Goal: Navigation & Orientation: Find specific page/section

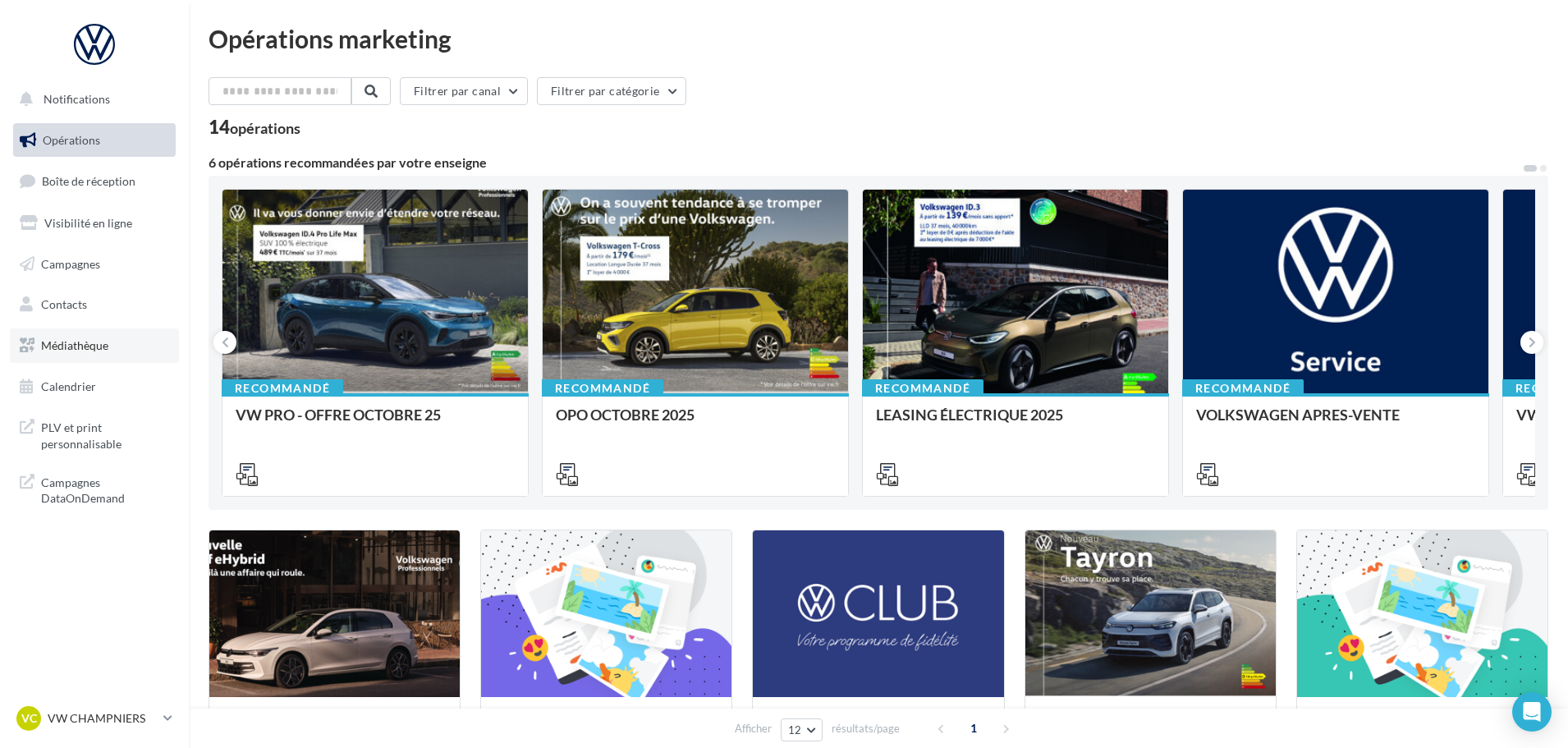
click at [79, 334] on link "Médiathèque" at bounding box center [94, 345] width 169 height 34
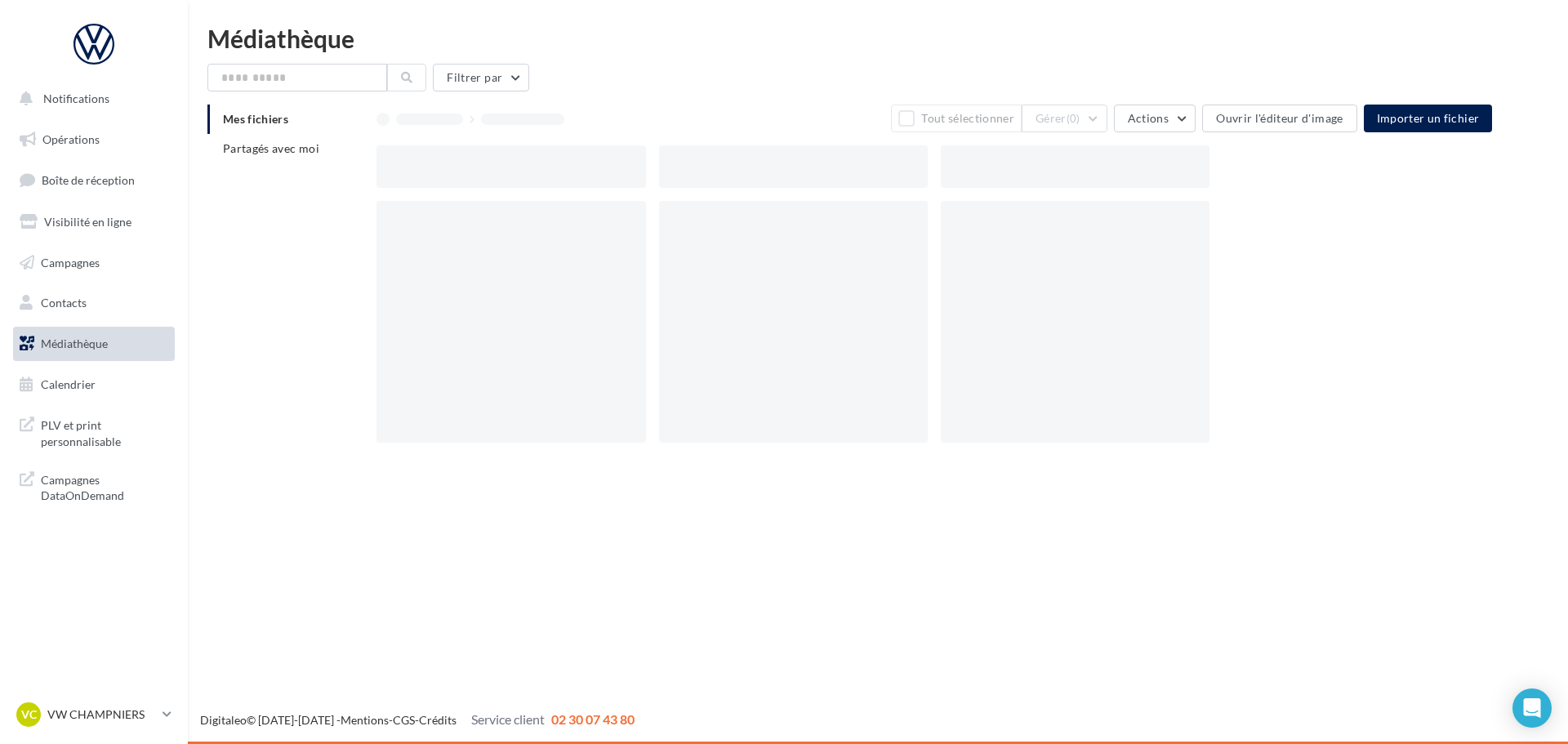
click at [79, 731] on div "VC VW CHAMPNIERS vw-cham-cou" at bounding box center [93, 722] width 188 height 45
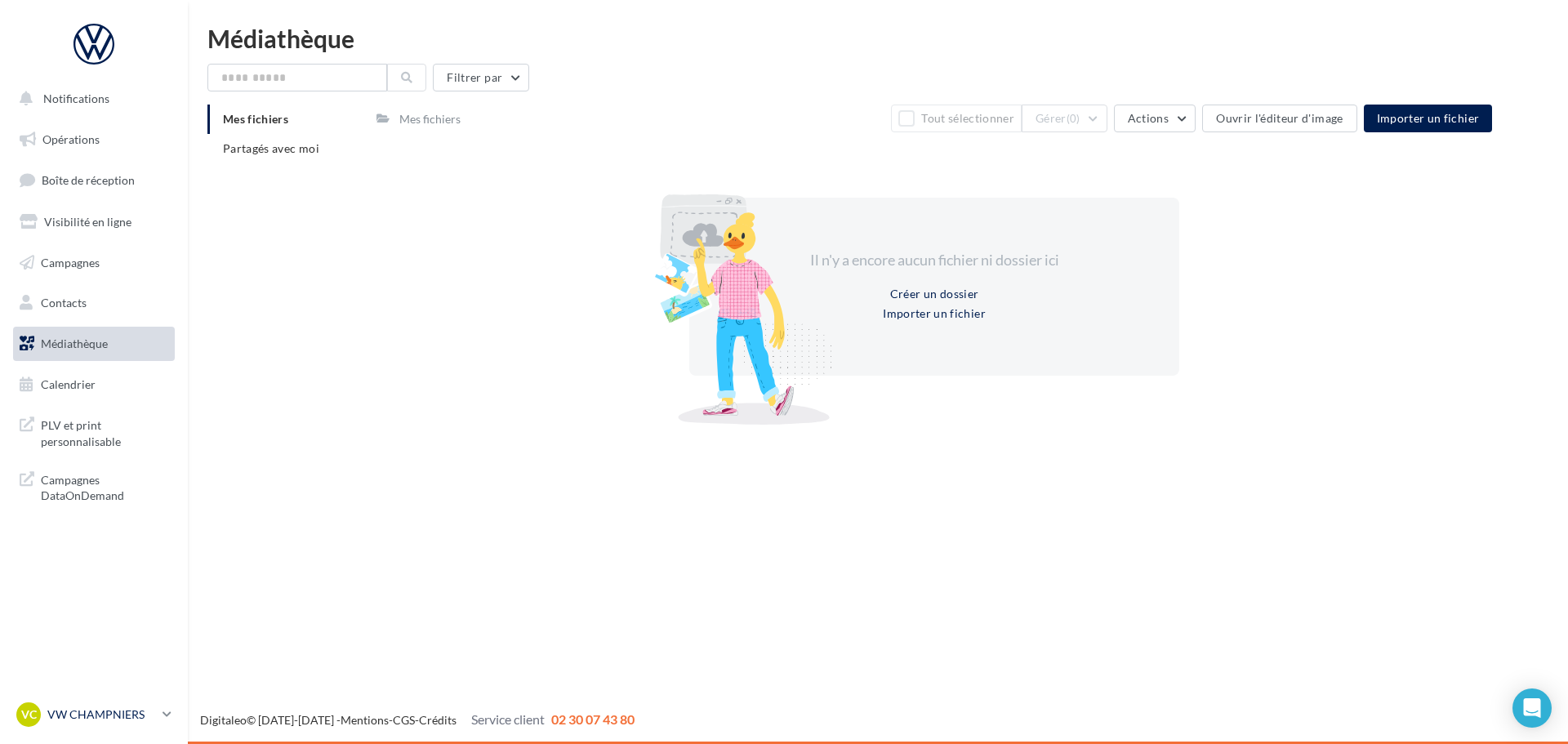
click at [89, 722] on p "VW CHAMPNIERS" at bounding box center [102, 714] width 109 height 17
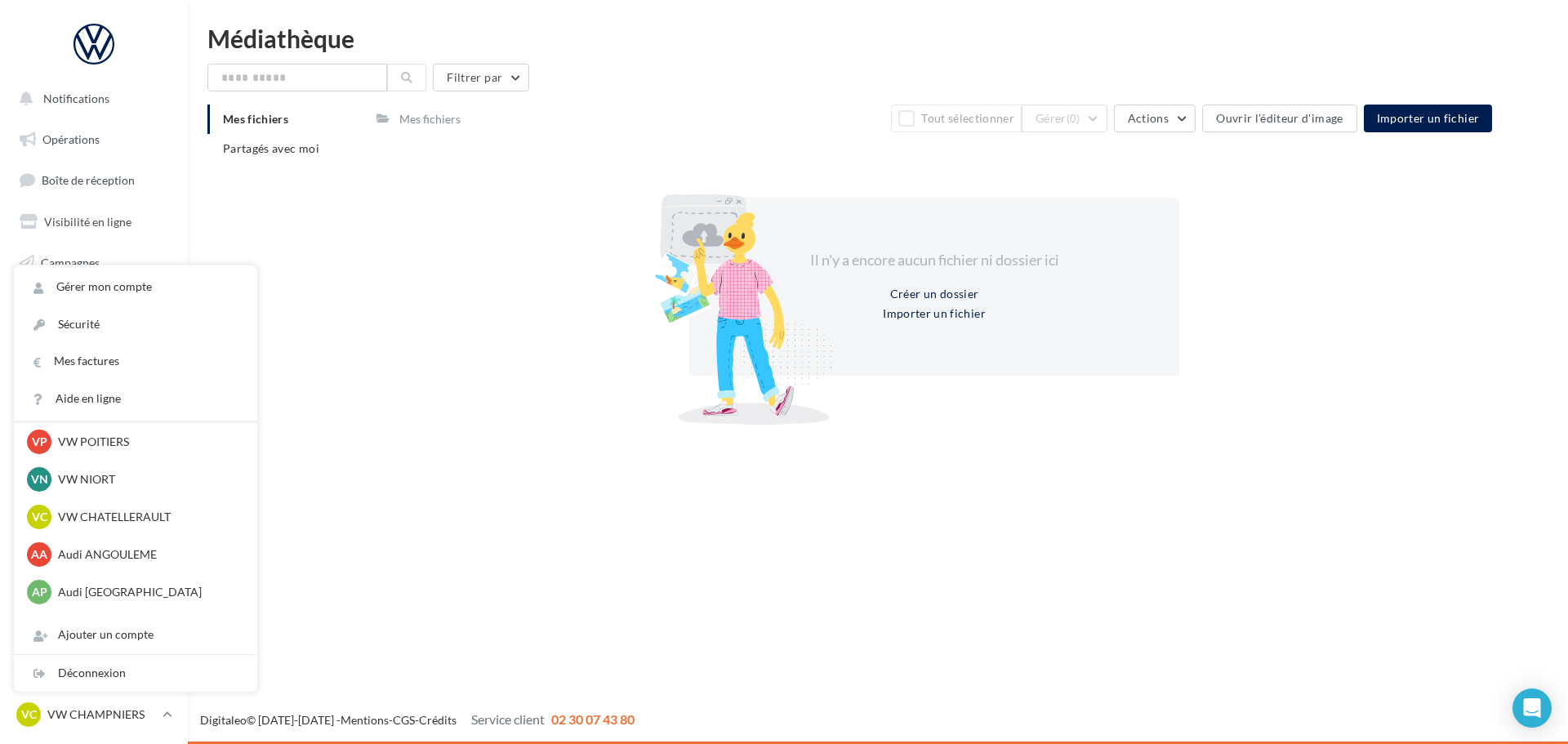
scroll to position [151, 0]
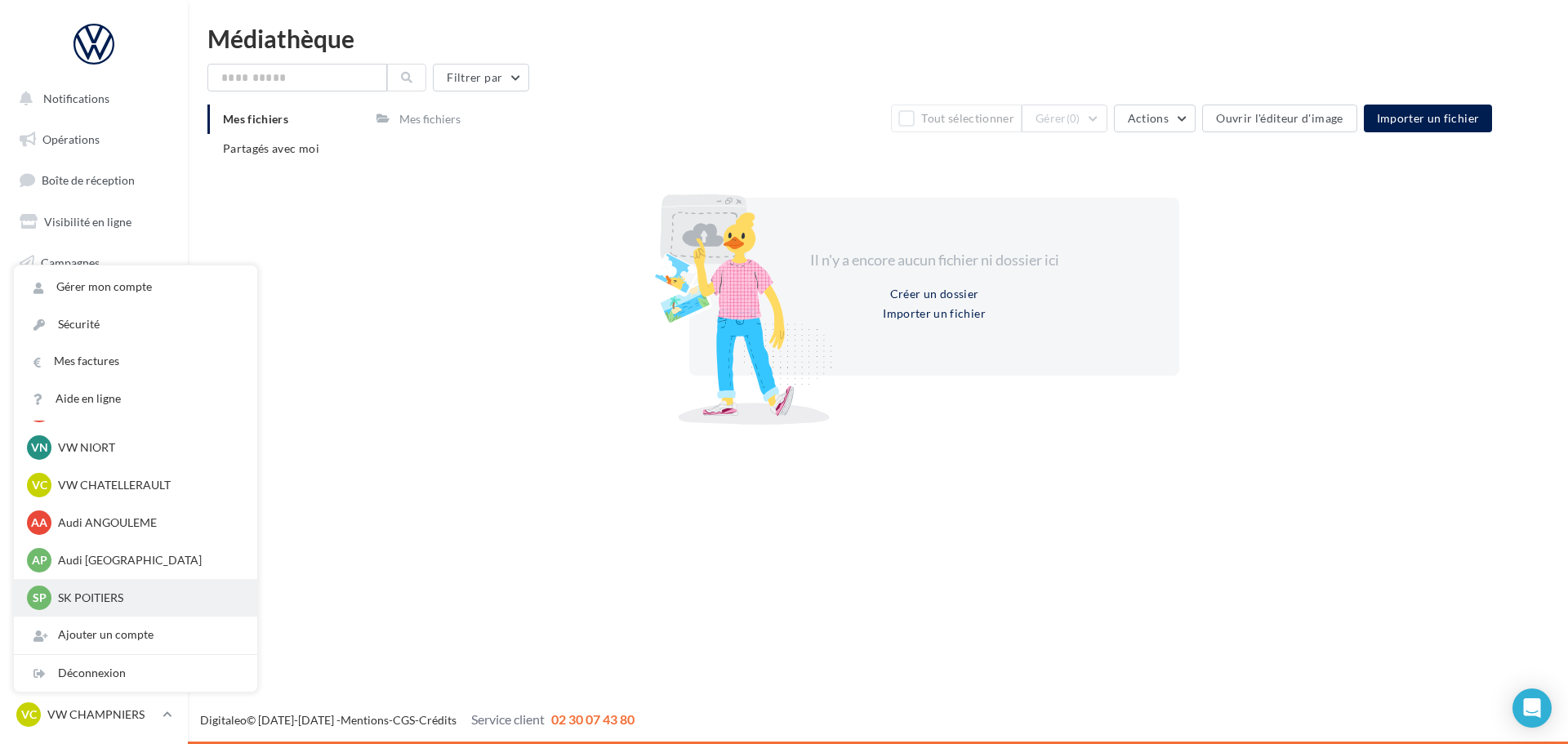
click at [105, 610] on div "SP SK POITIERS sk-poit-cha" at bounding box center [135, 598] width 243 height 38
click at [100, 602] on p "SK POITIERS" at bounding box center [148, 597] width 180 height 17
click at [77, 606] on div "SP SK POITIERS sk-poit-cha" at bounding box center [135, 597] width 217 height 24
click at [84, 677] on div "Déconnexion" at bounding box center [135, 674] width 243 height 37
